Goal: Information Seeking & Learning: Check status

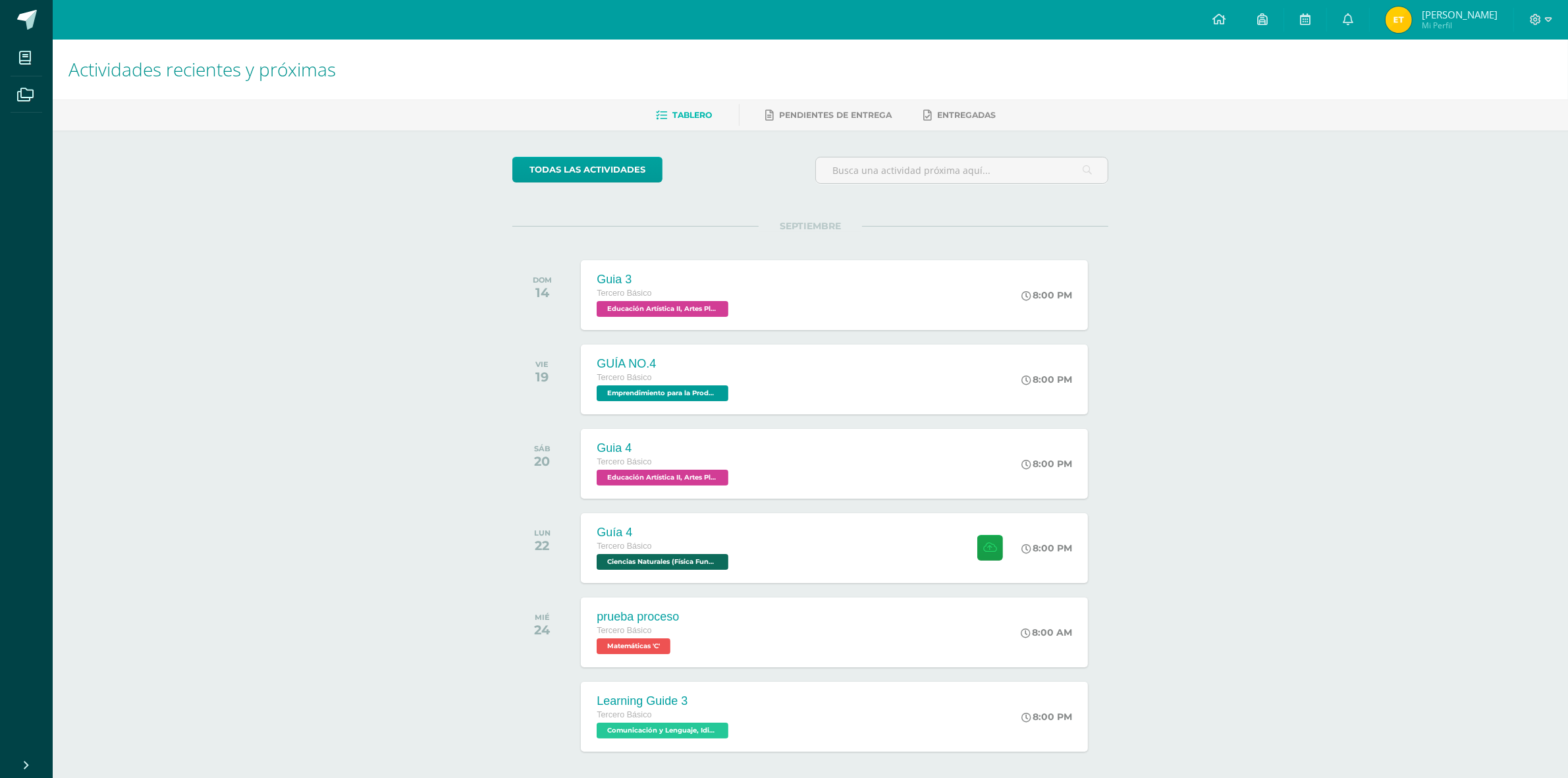
click at [1412, 16] on img at bounding box center [1398, 19] width 26 height 26
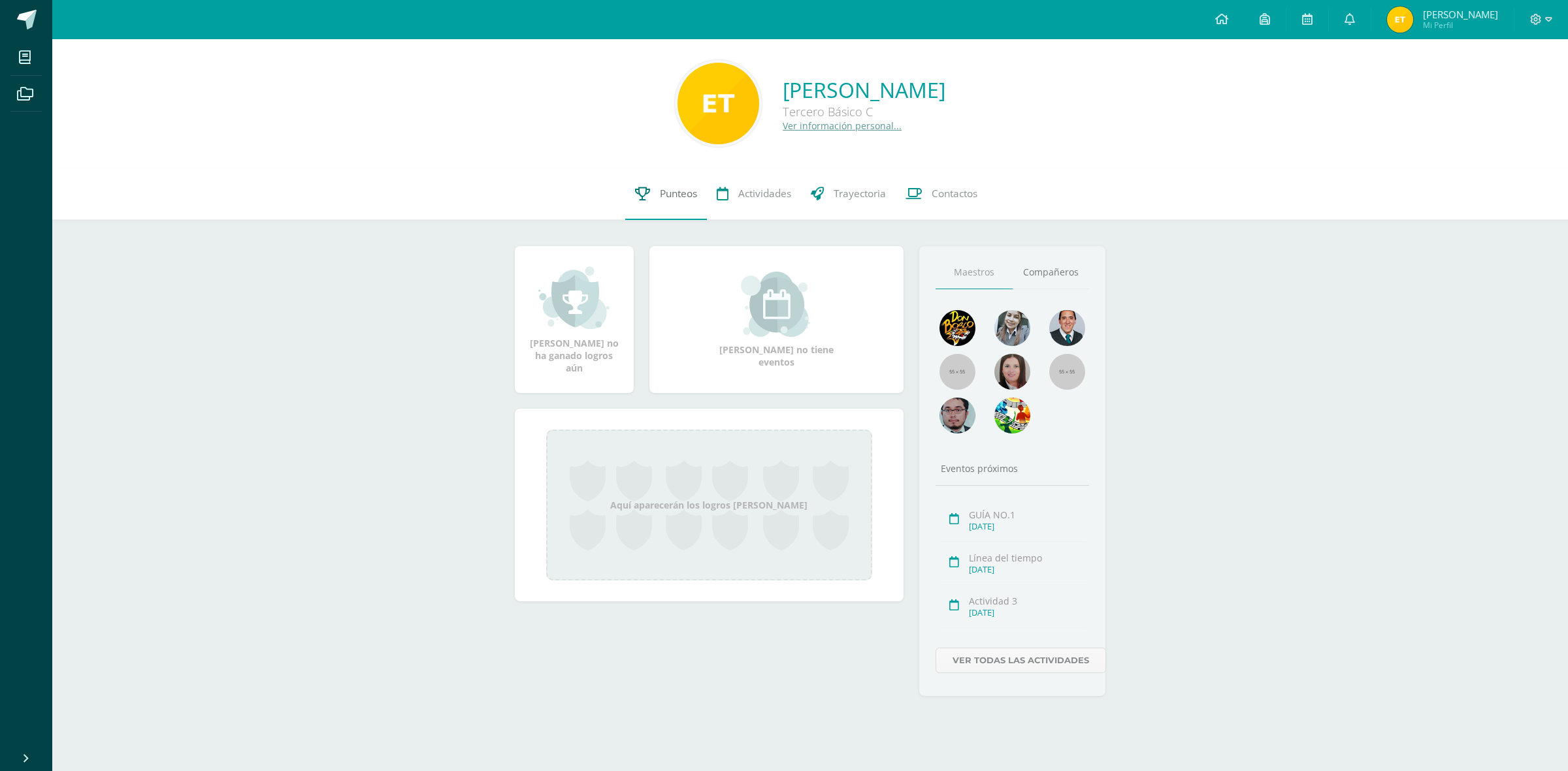
click at [677, 198] on span "Punteos" at bounding box center [678, 194] width 37 height 14
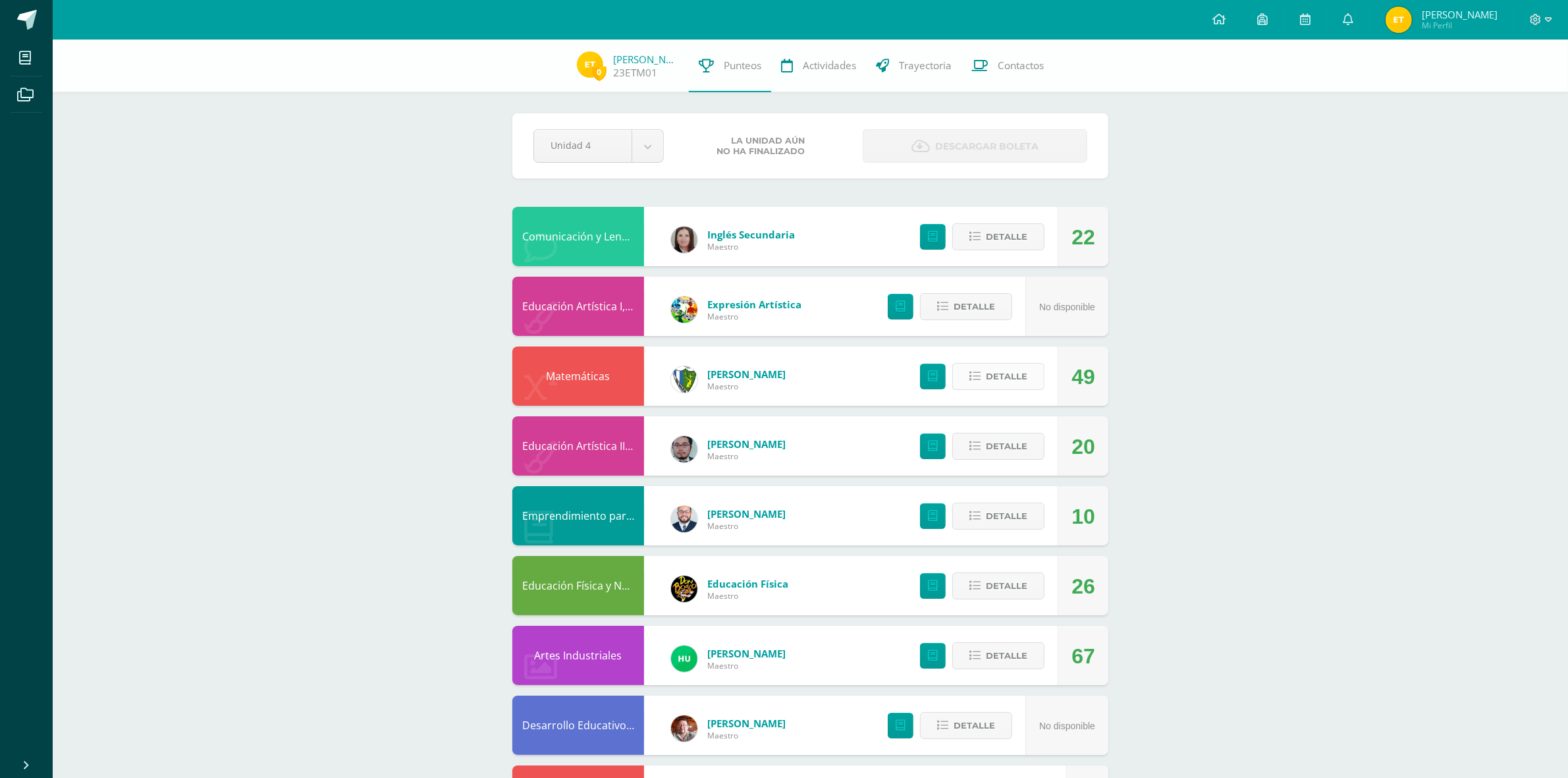
click at [996, 381] on span "Detalle" at bounding box center [1007, 376] width 42 height 25
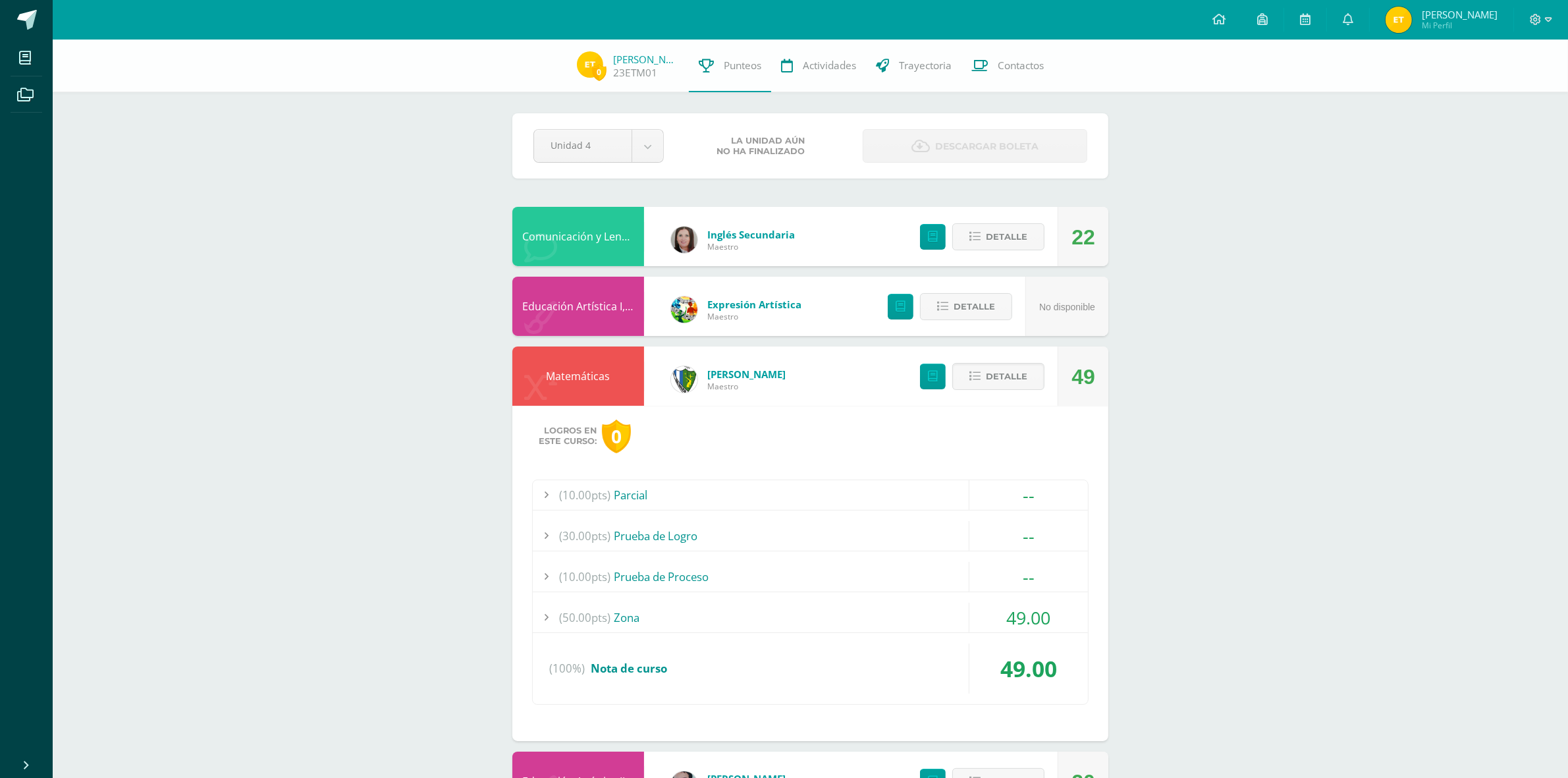
click at [637, 621] on div "(50.00pts) Zona" at bounding box center [810, 618] width 555 height 30
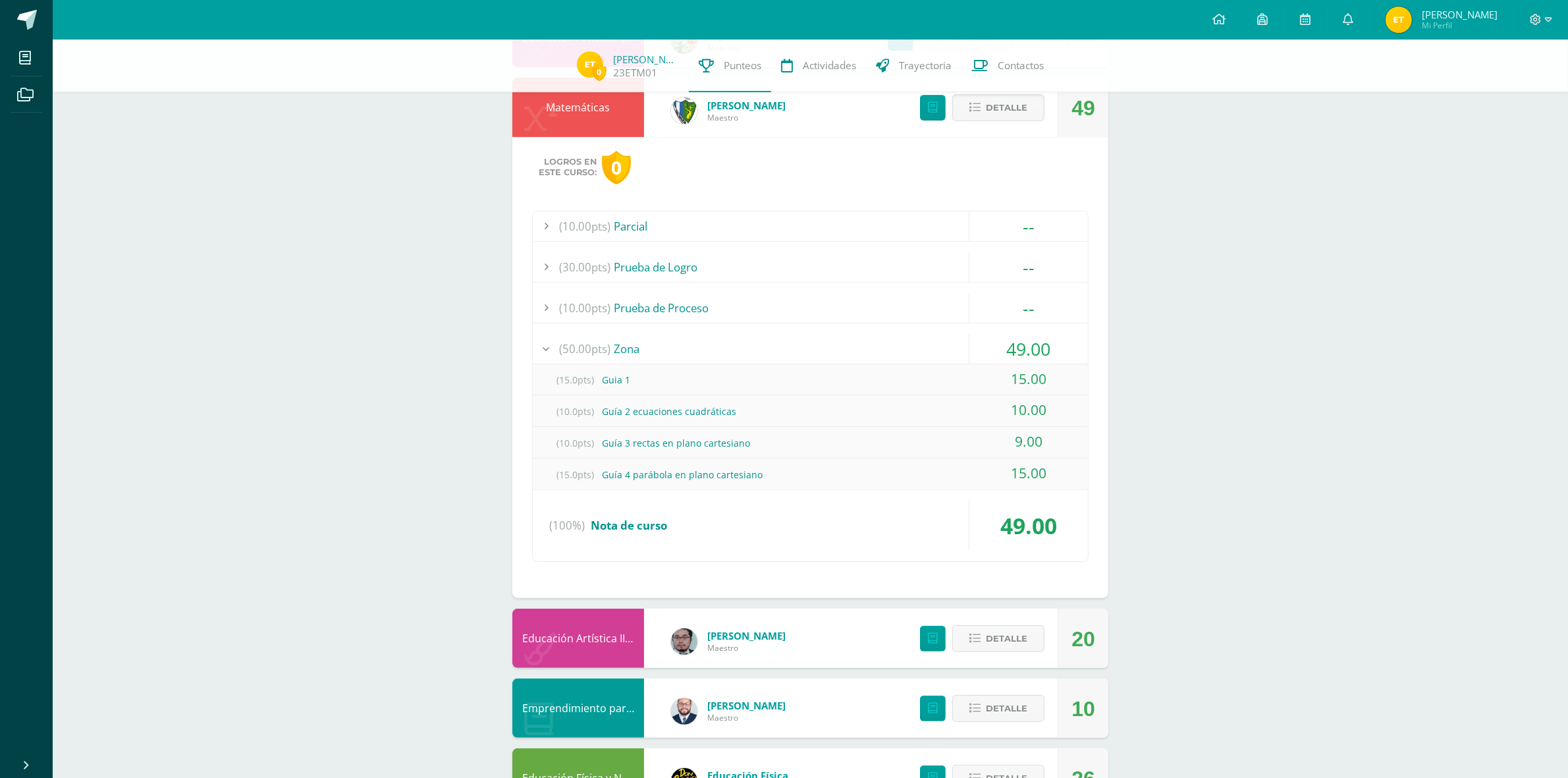
scroll to position [274, 0]
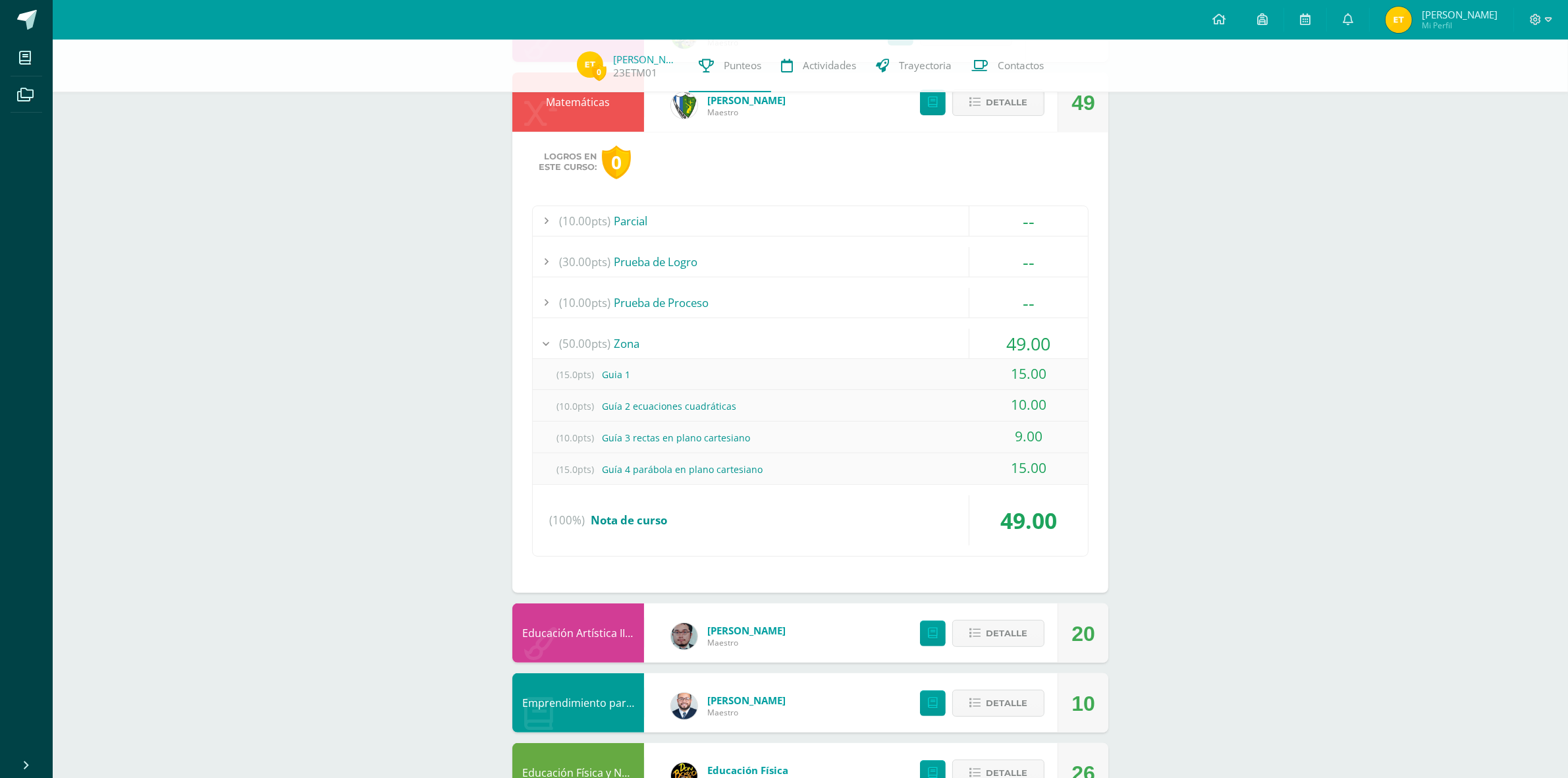
click at [689, 216] on div "(10.00pts) Parcial" at bounding box center [810, 221] width 555 height 30
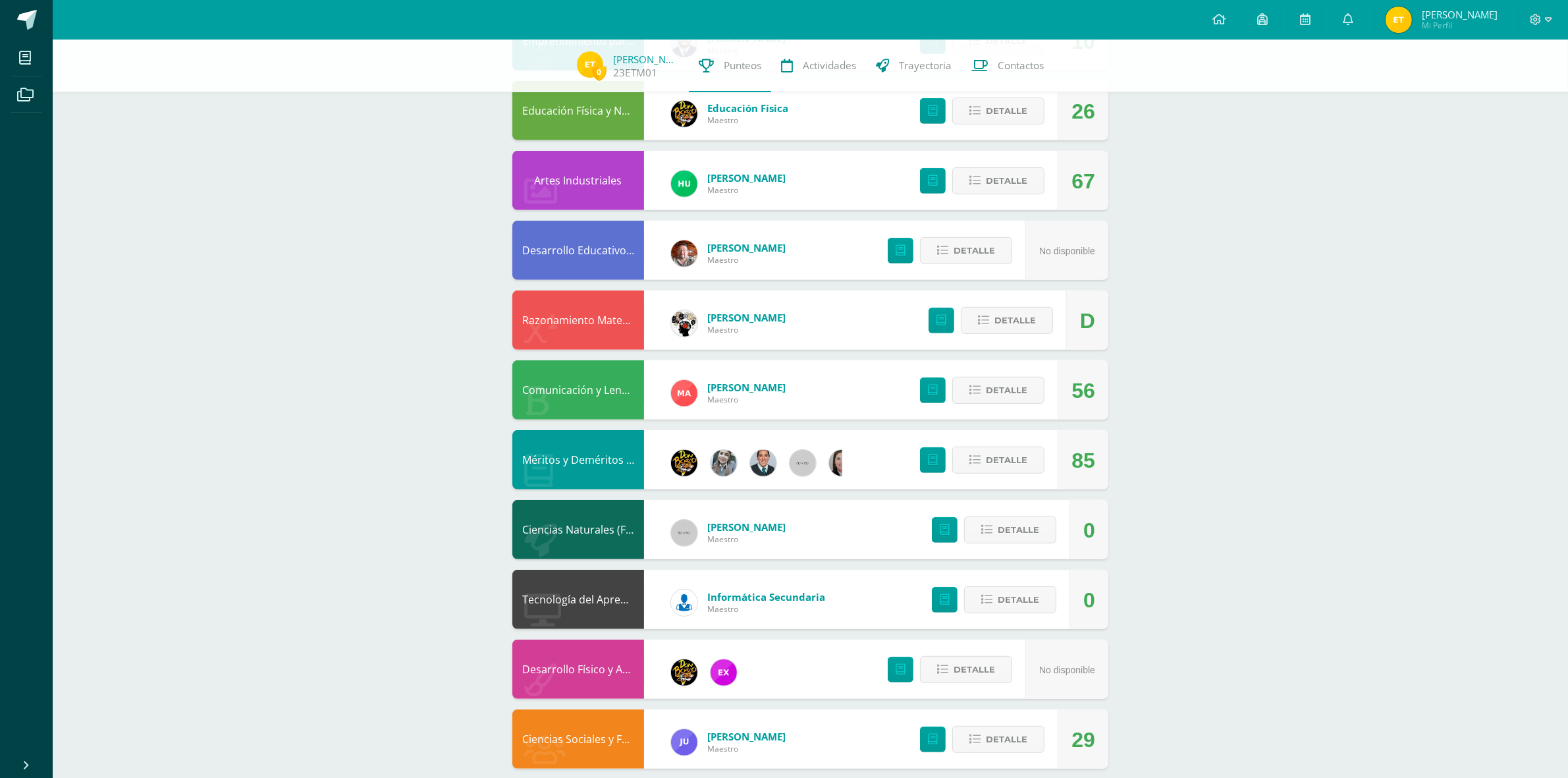
scroll to position [860, 0]
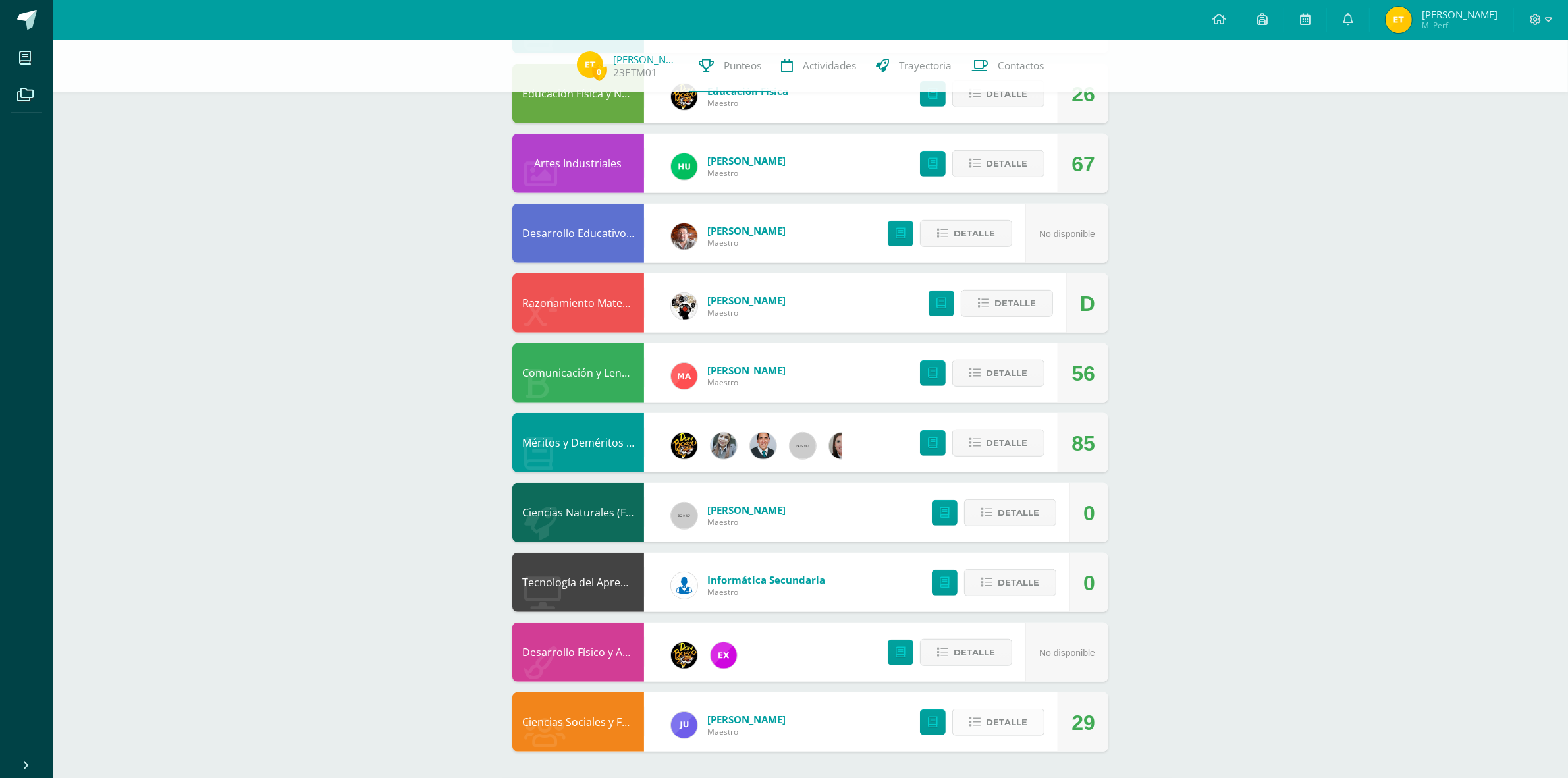
click at [980, 736] on button "Detalle" at bounding box center [998, 722] width 92 height 27
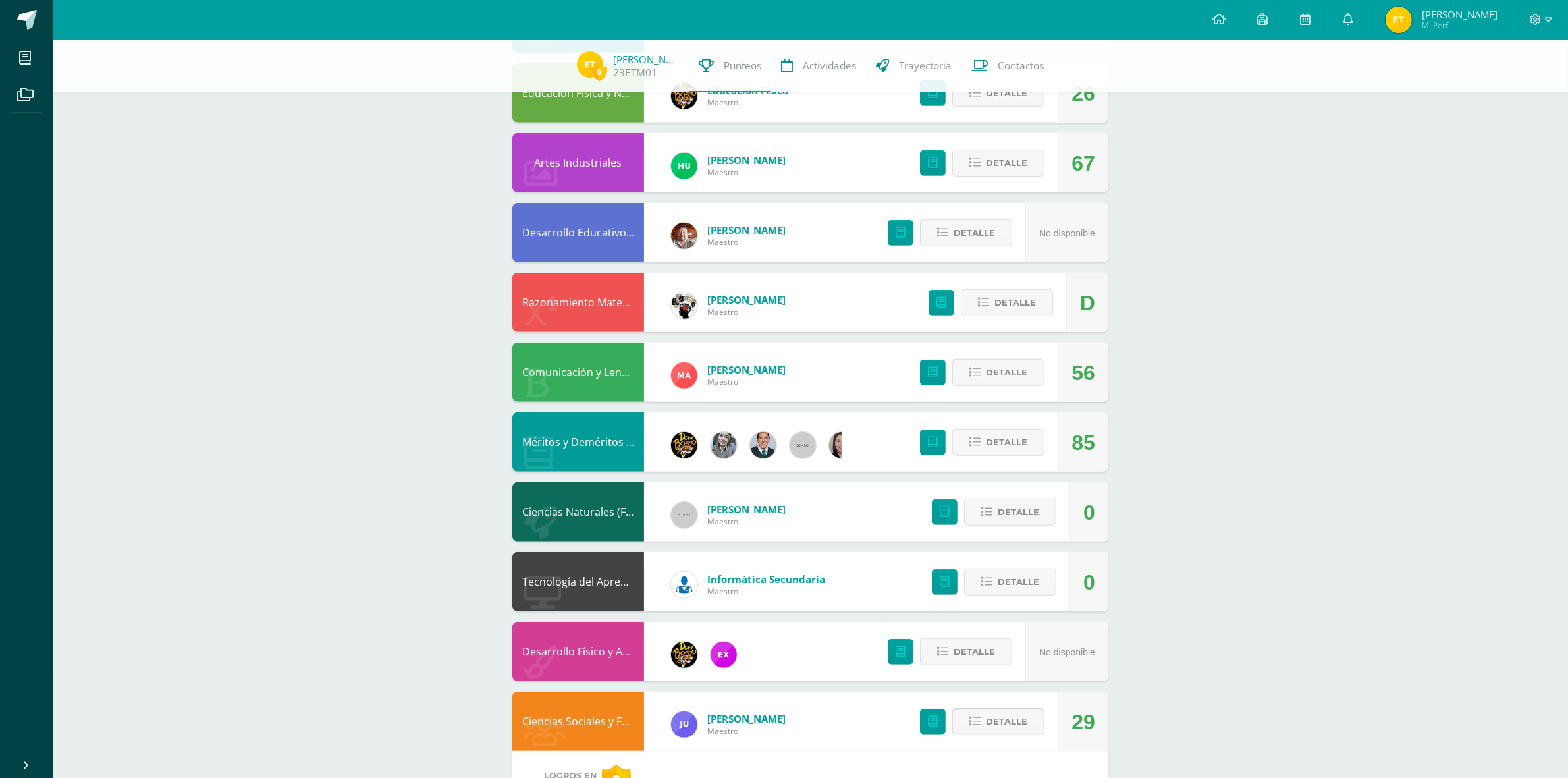
scroll to position [1196, 0]
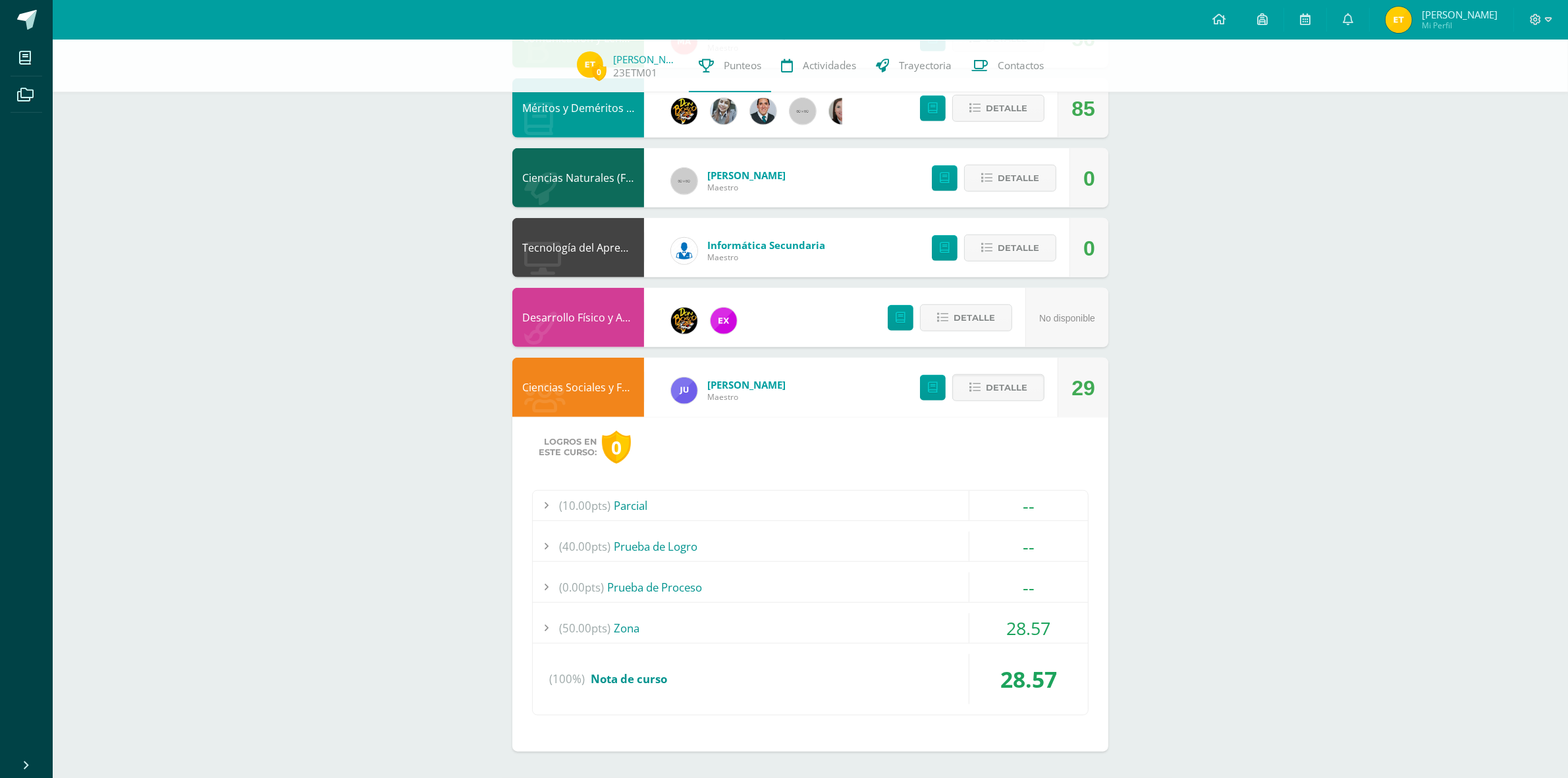
click at [652, 615] on div "(50.00pts) Zona" at bounding box center [810, 628] width 555 height 30
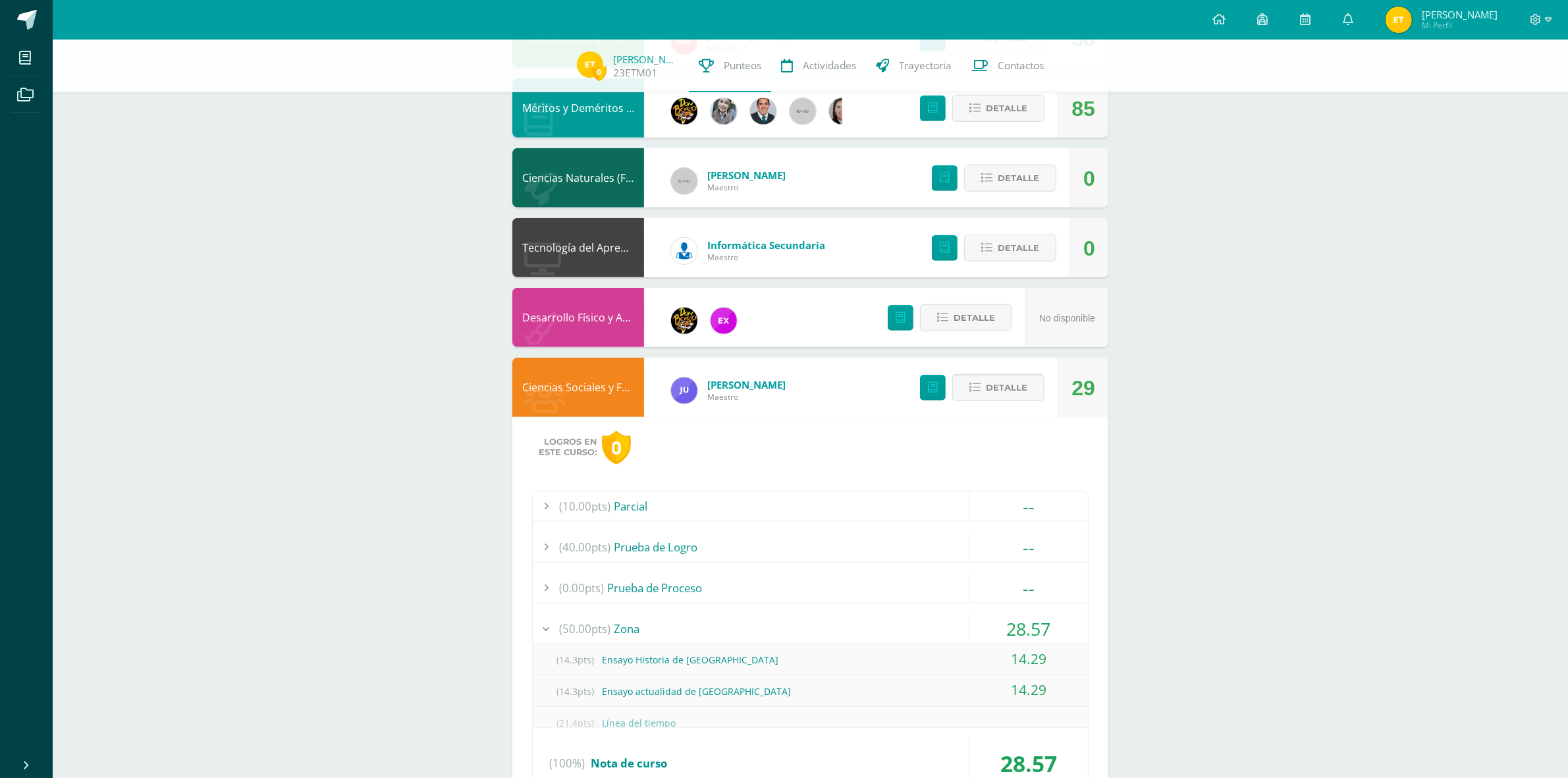
scroll to position [1164, 0]
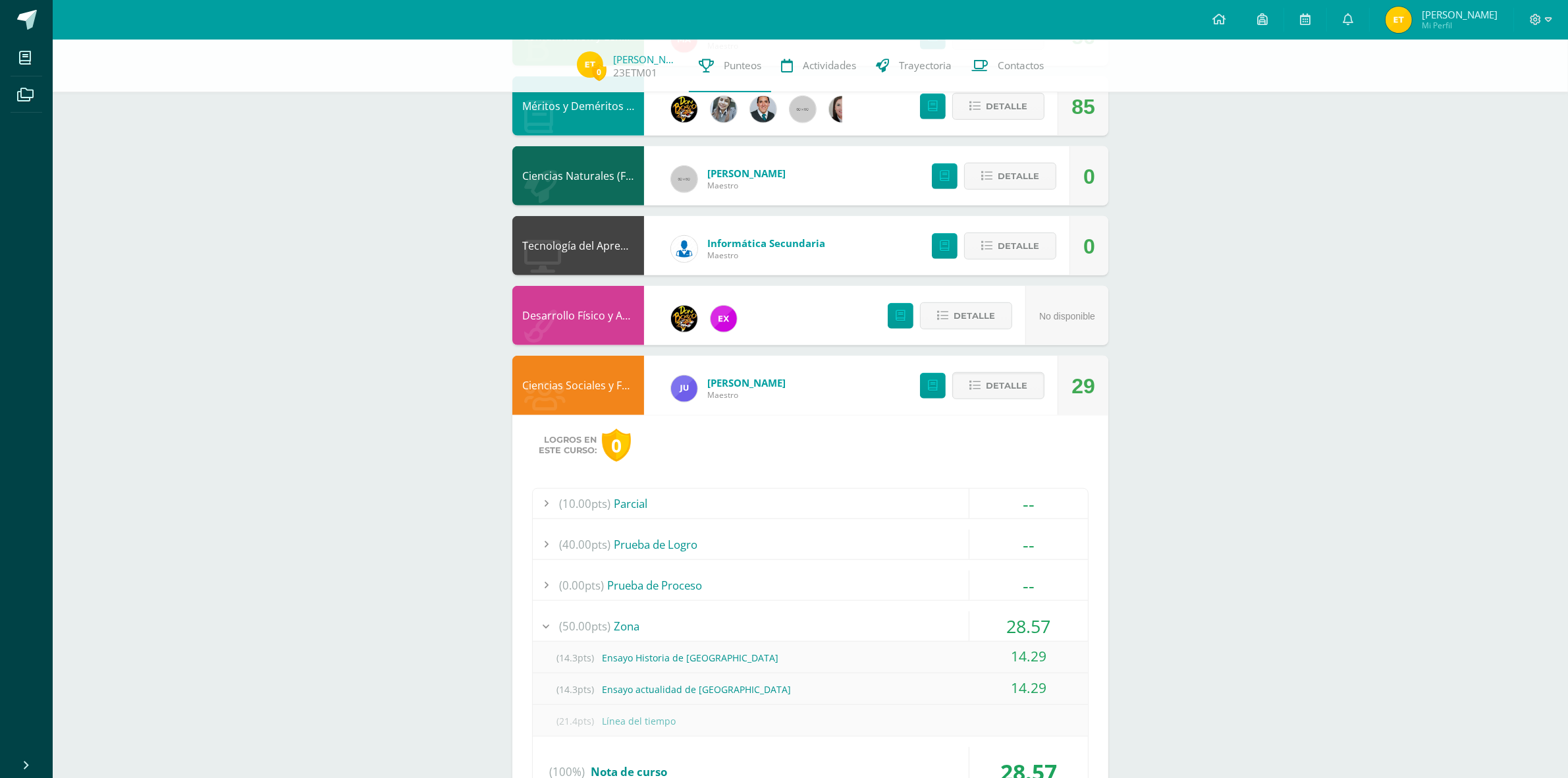
click at [652, 615] on div "(50.00pts) Zona" at bounding box center [810, 627] width 555 height 30
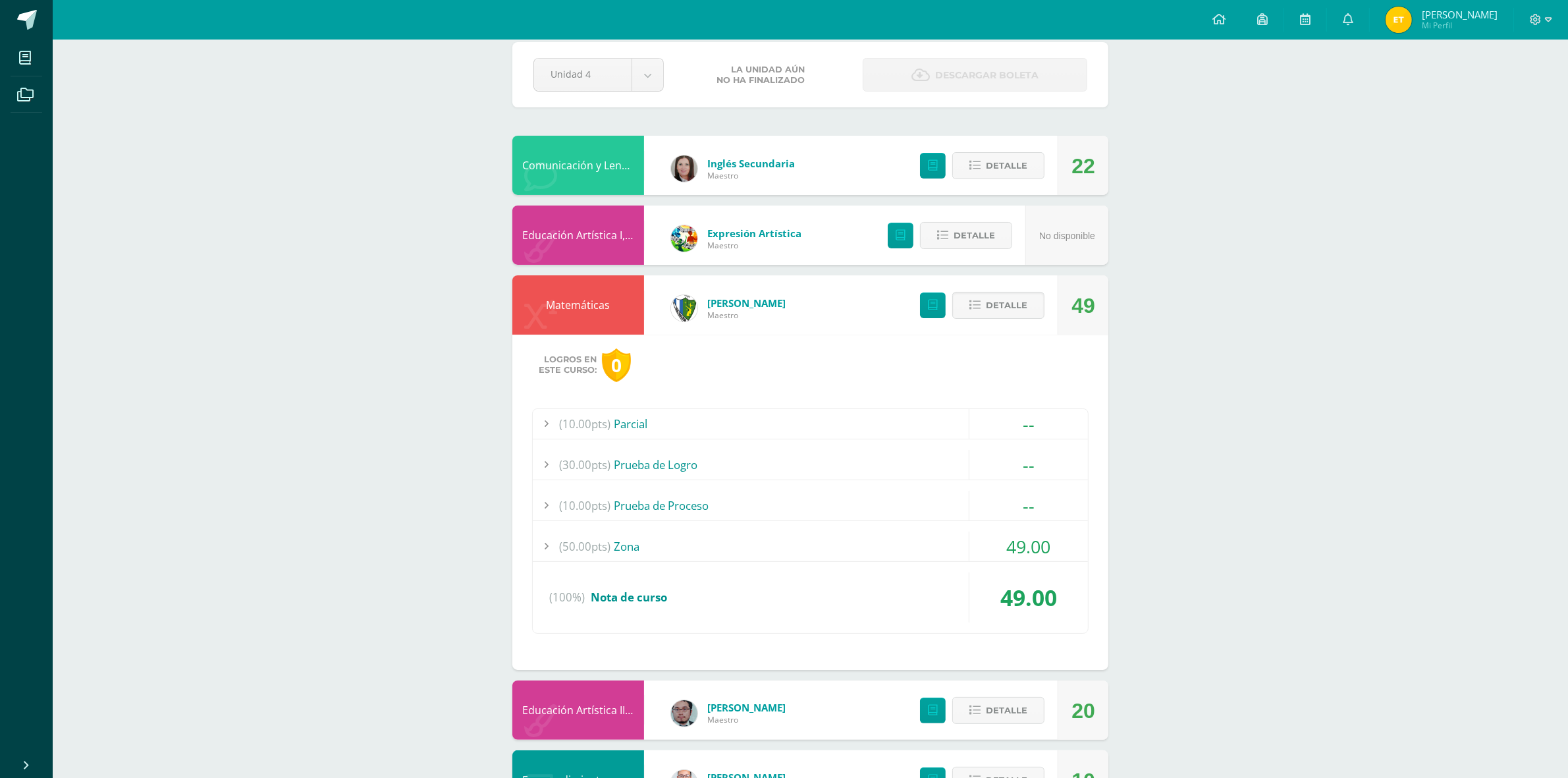
scroll to position [0, 0]
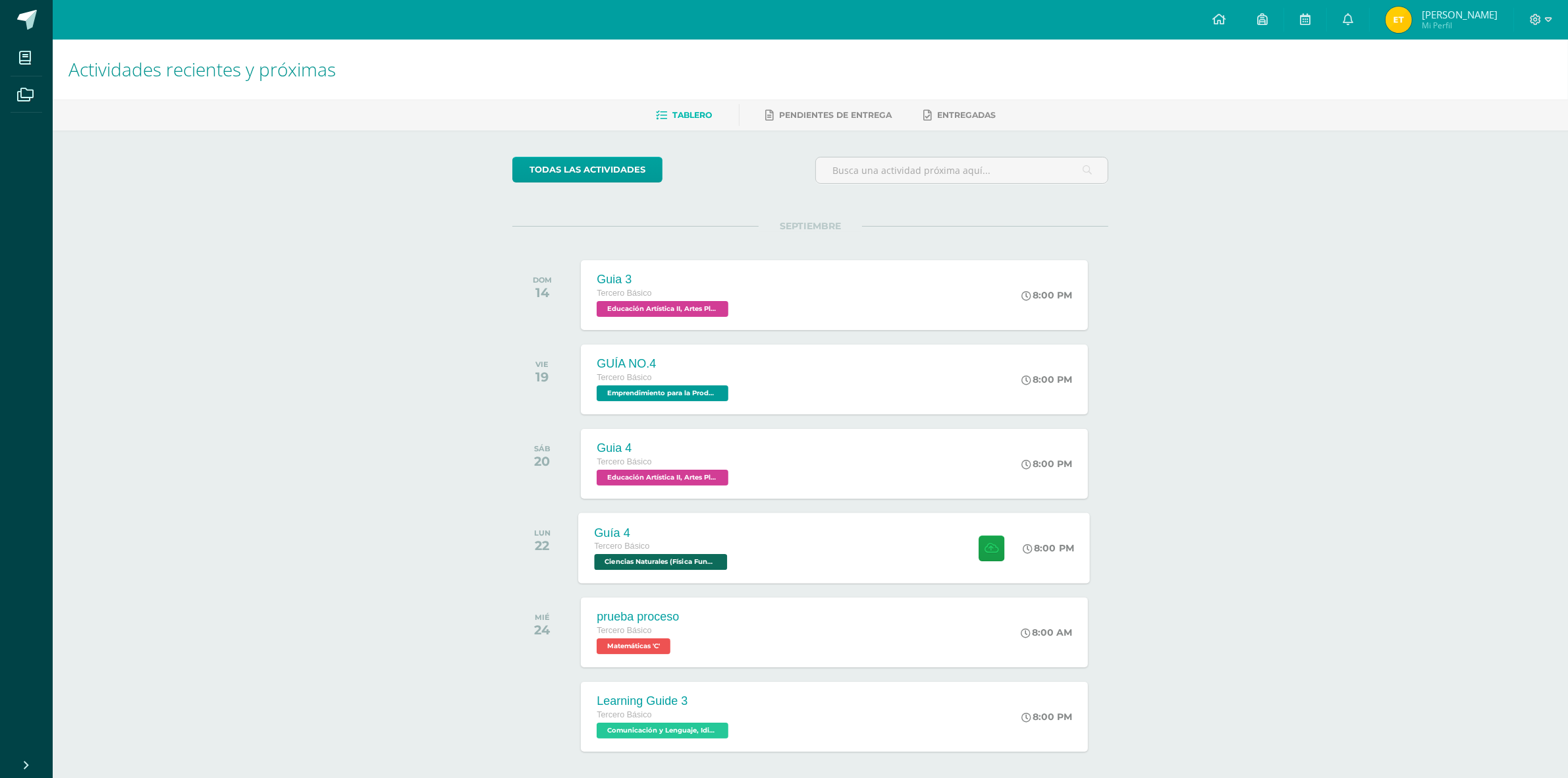
click at [828, 535] on div "Guía 4 Tercero Básico Ciencias Naturales (Física Fundamental) 'C' 8:00 PM Guía …" at bounding box center [834, 548] width 511 height 71
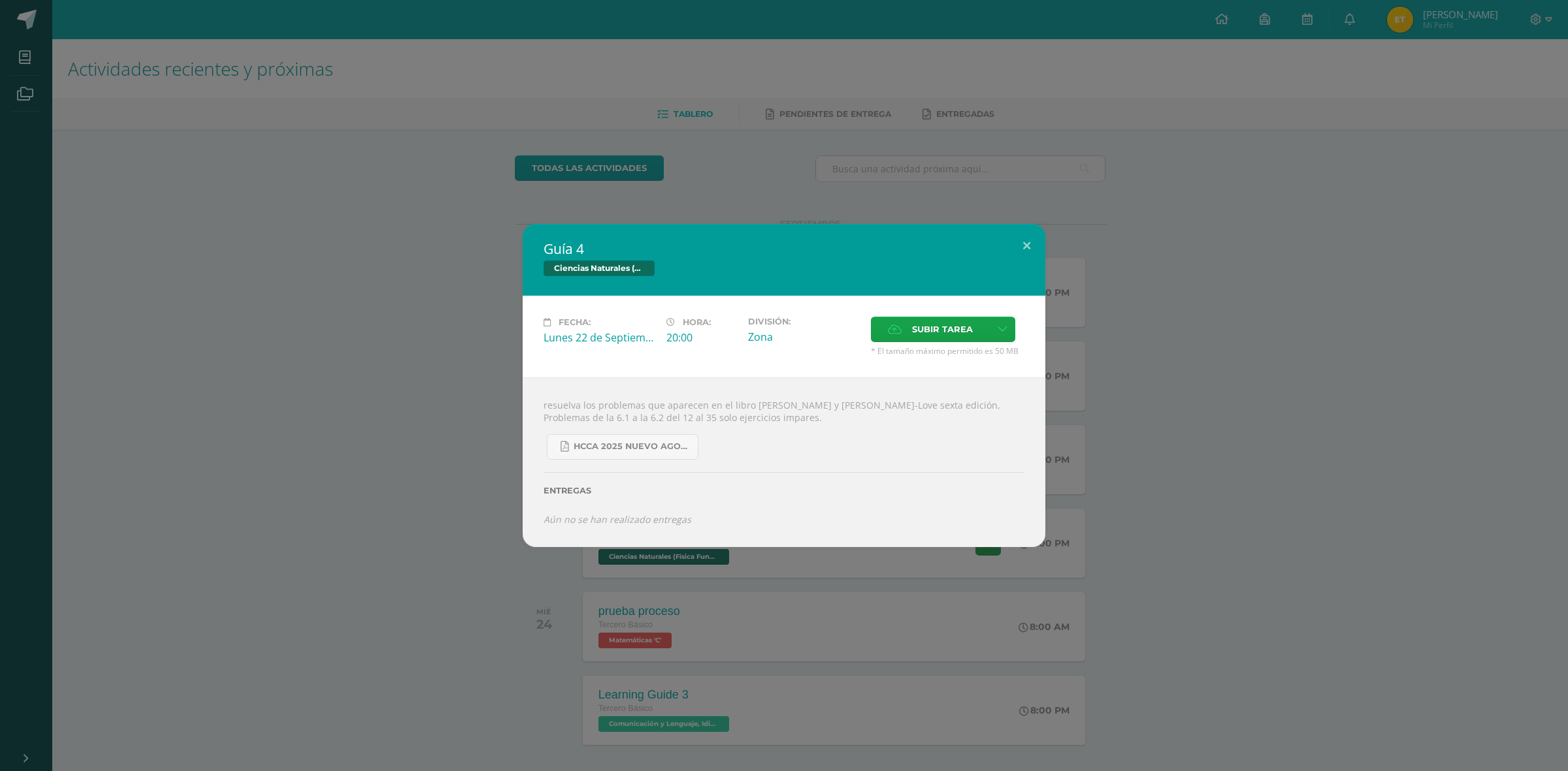
click at [325, 438] on div "Guía 4 Ciencias Naturales (Física Fundamental) Fecha: [DATE] Hora: 20:00 Divisi…" at bounding box center [784, 385] width 1558 height 323
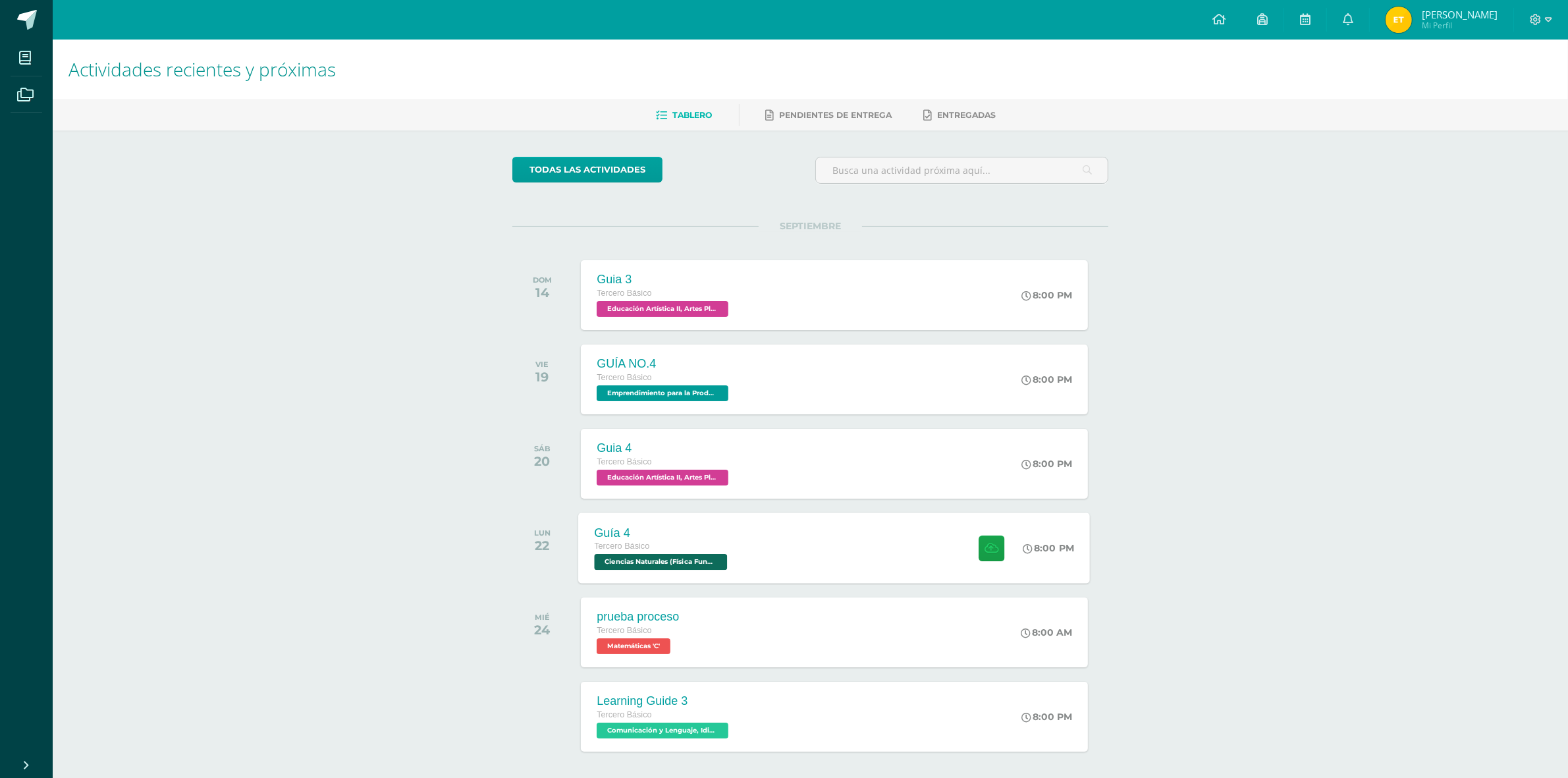
click at [796, 564] on div "Guía 4 Tercero Básico Ciencias Naturales (Física Fundamental) 'C' 8:00 PM Guía …" at bounding box center [834, 548] width 511 height 71
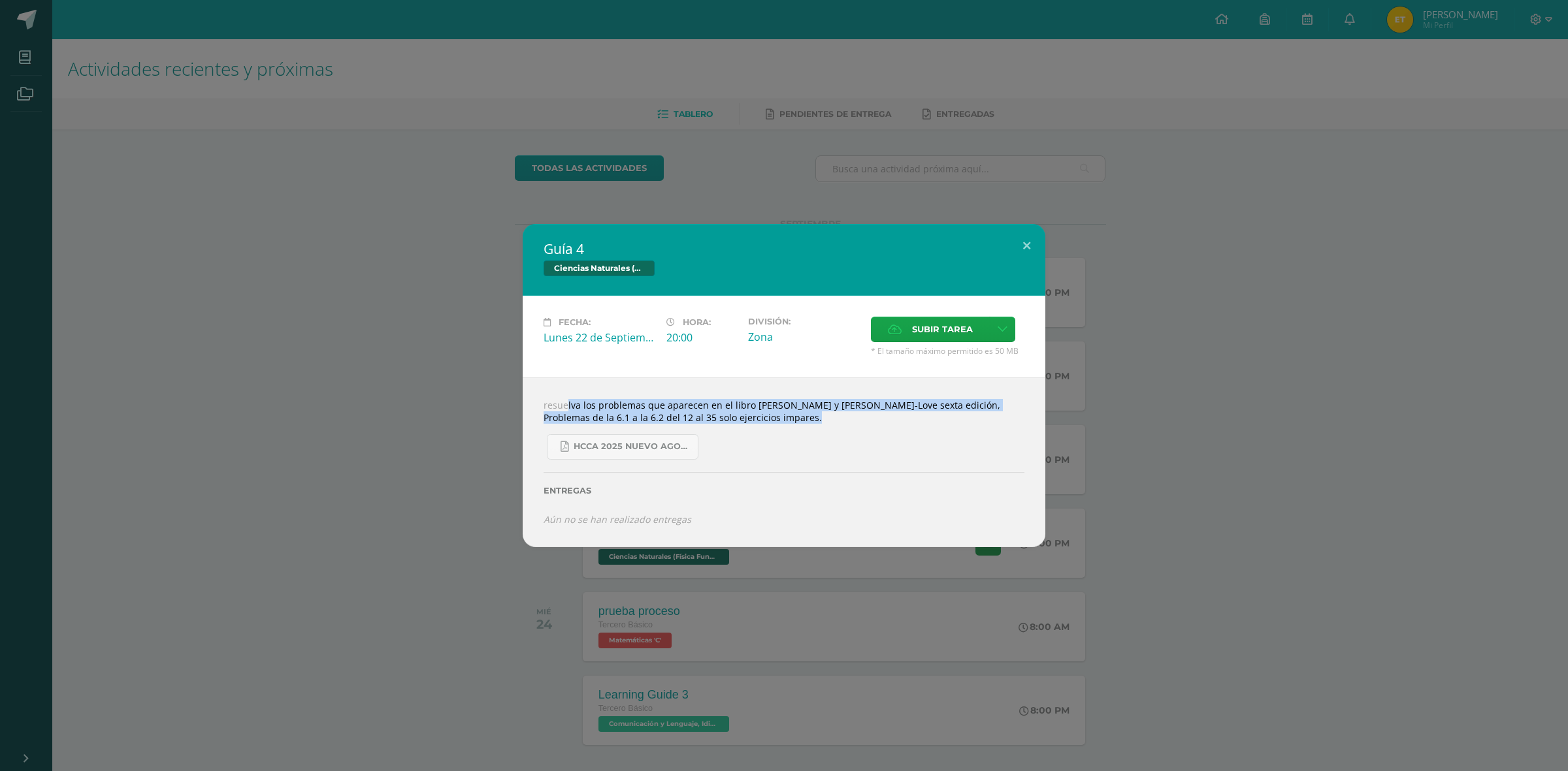
drag, startPoint x: 535, startPoint y: 401, endPoint x: 811, endPoint y: 420, distance: 276.7
click at [811, 420] on div "resuelva los problemas que aparecen en el libro [PERSON_NAME] y [PERSON_NAME]-L…" at bounding box center [784, 463] width 523 height 170
click at [1227, 456] on div "Guía 4 Ciencias Naturales (Física Fundamental) Fecha: [DATE] Hora: 20:00 Divisi…" at bounding box center [784, 385] width 1558 height 323
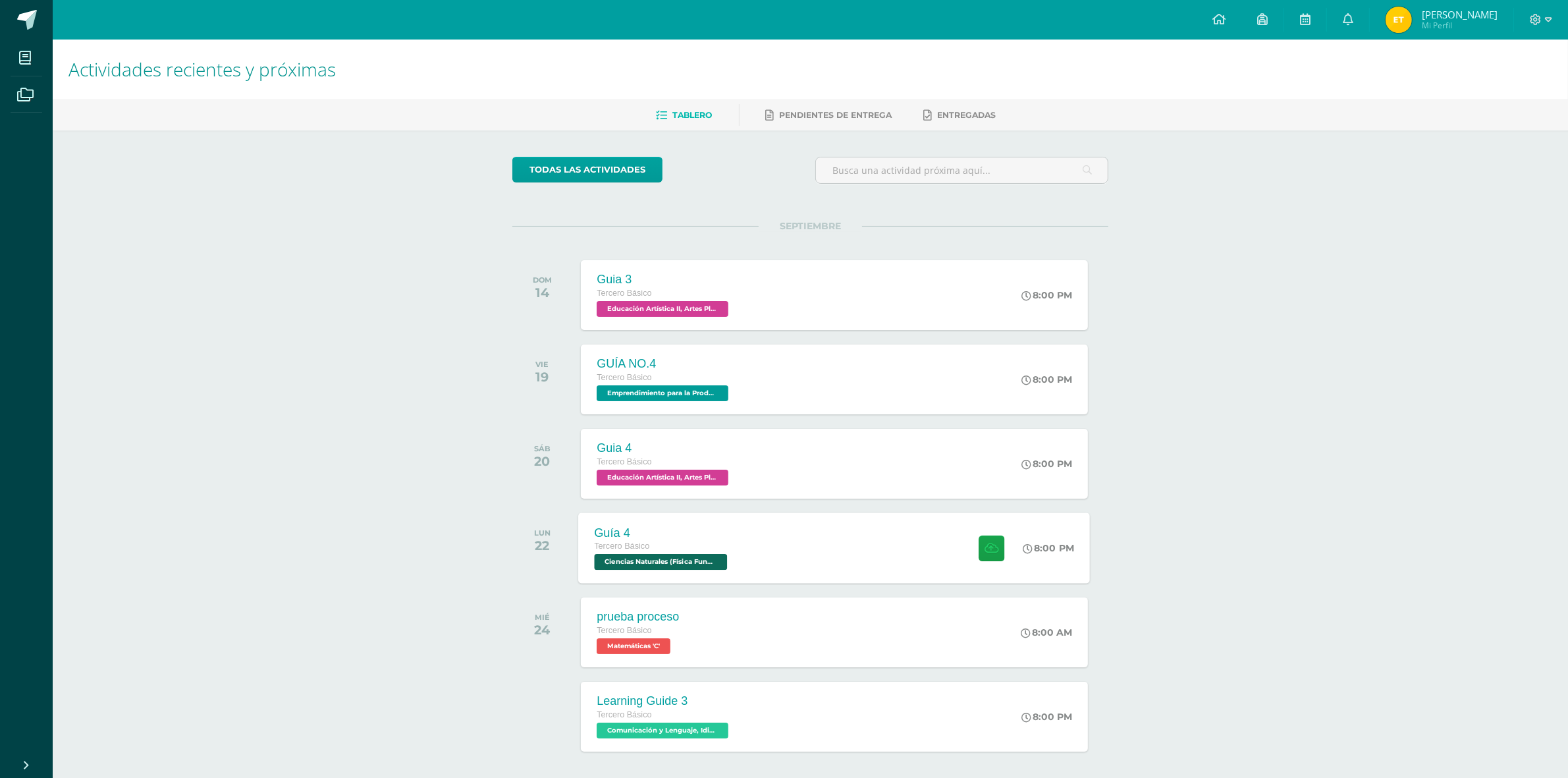
drag, startPoint x: 858, startPoint y: 550, endPoint x: 851, endPoint y: 533, distance: 18.4
click at [857, 551] on div "Guía 4 Tercero Básico Ciencias Naturales (Física Fundamental) 'C' 8:00 PM Guía …" at bounding box center [834, 548] width 511 height 71
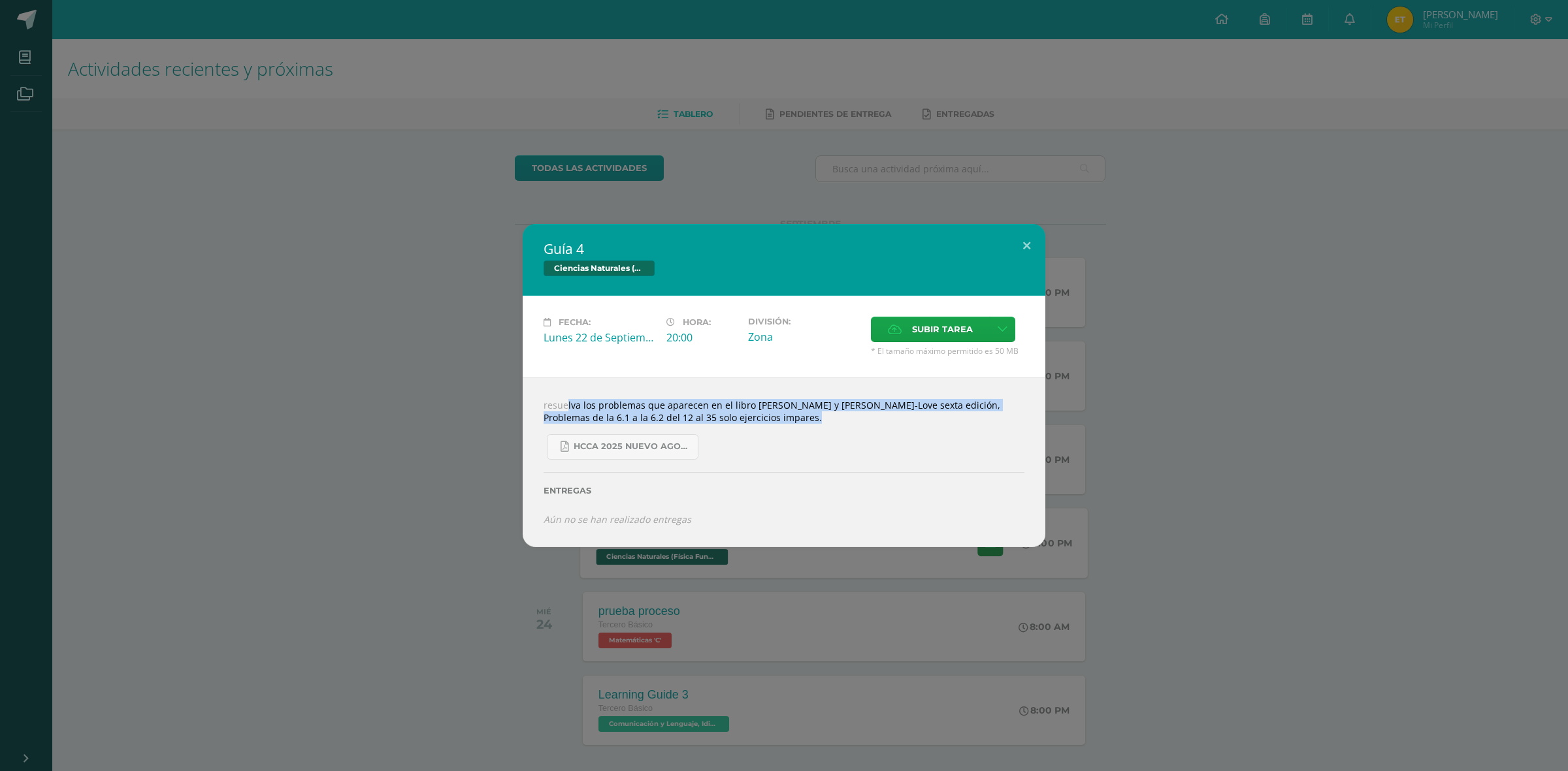
drag, startPoint x: 531, startPoint y: 410, endPoint x: 821, endPoint y: 416, distance: 290.1
click at [821, 416] on div "resuelva los problemas que aparecen en el libro [PERSON_NAME] y [PERSON_NAME]-L…" at bounding box center [784, 463] width 523 height 170
click at [325, 331] on div "Guía 4 Ciencias Naturales (Física Fundamental) Fecha: [DATE] Hora: 20:00 Divisi…" at bounding box center [784, 385] width 1558 height 323
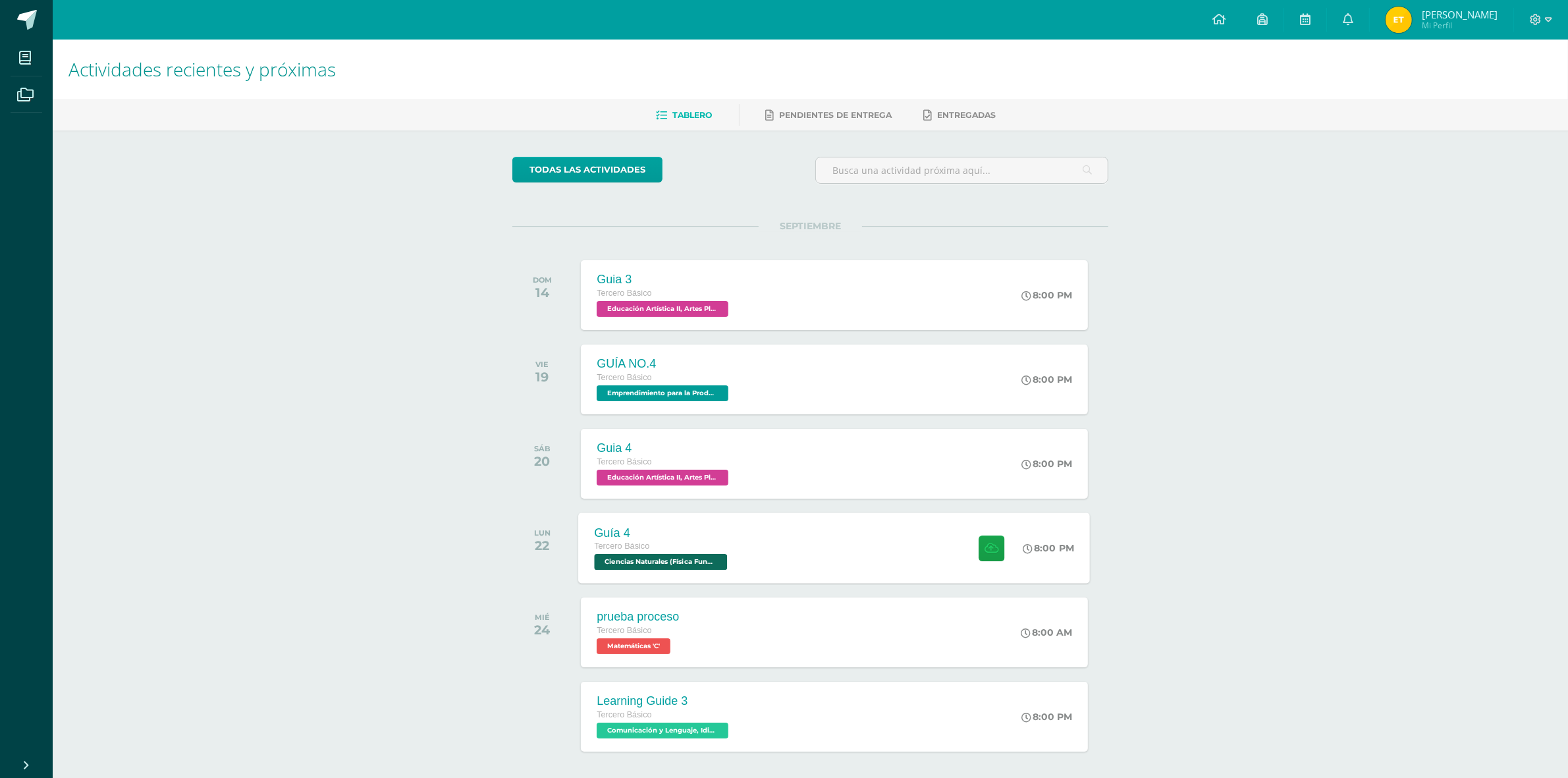
click at [930, 536] on div "Guía 4 Tercero Básico Ciencias Naturales (Física Fundamental) 'C' 8:00 PM Guía …" at bounding box center [834, 548] width 511 height 71
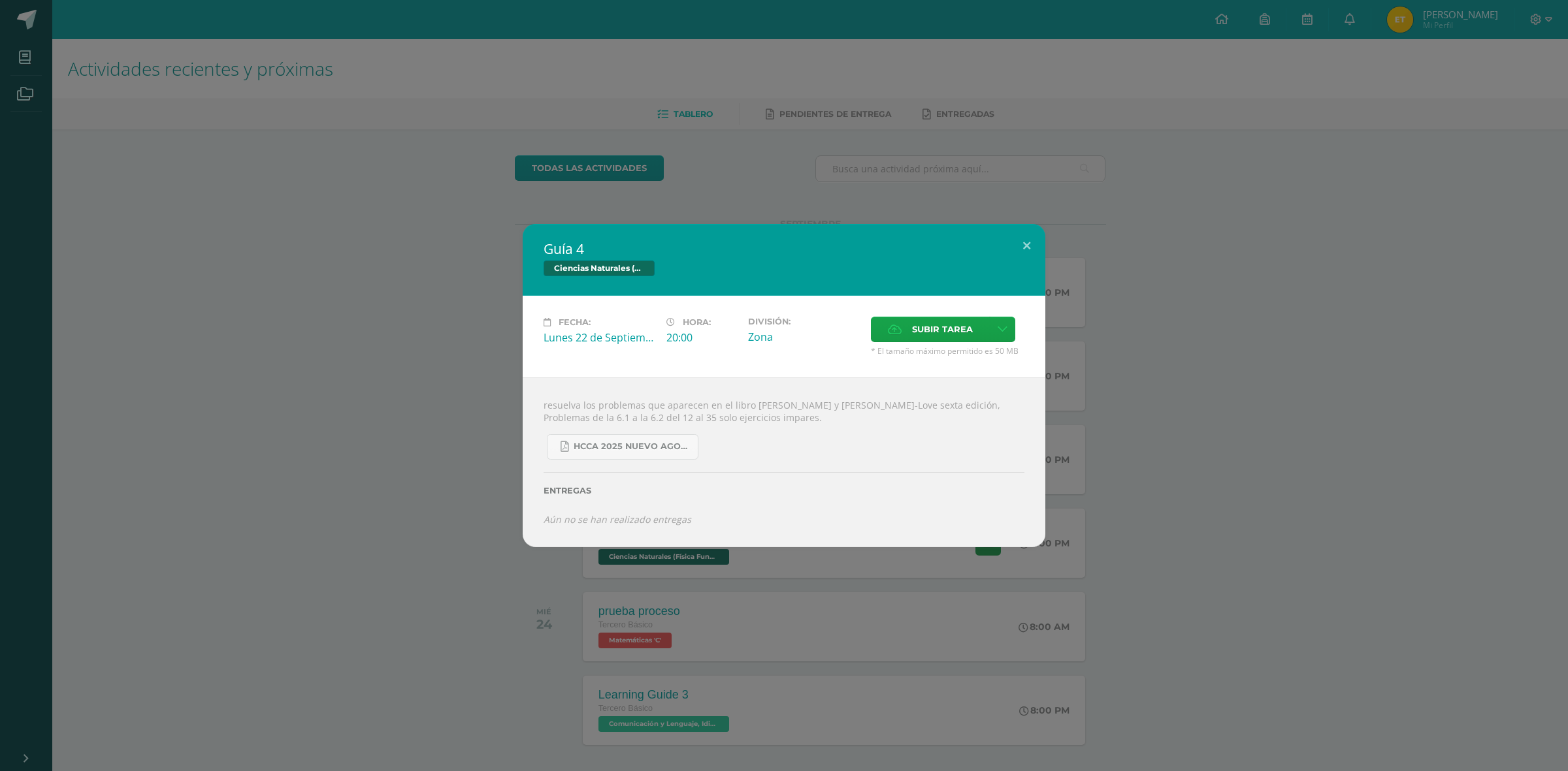
click at [1285, 523] on div "Guía 4 Ciencias Naturales (Física Fundamental) Fecha: [DATE] Hora: 20:00 Divisi…" at bounding box center [784, 385] width 1558 height 323
